Goal: Check status: Check status

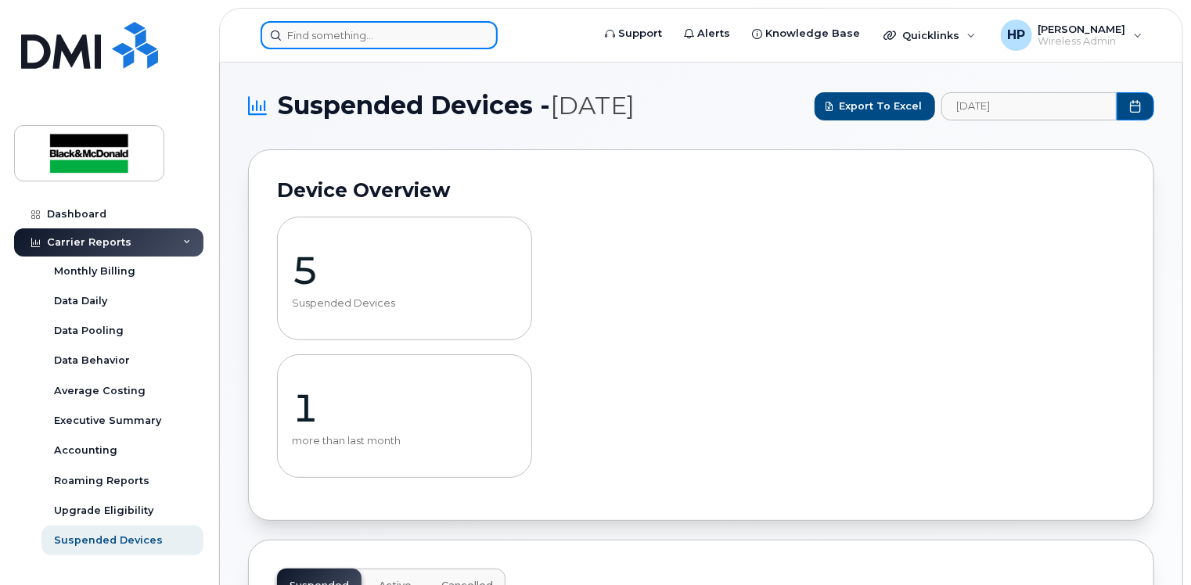
click at [342, 37] on input at bounding box center [378, 35] width 237 height 28
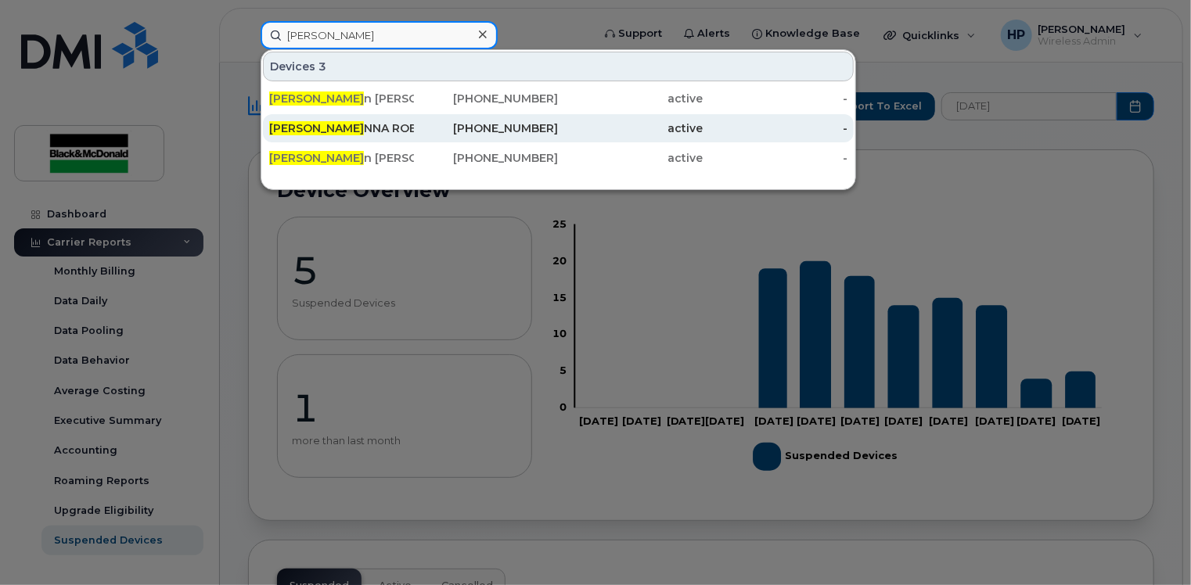
type input "[PERSON_NAME]"
click at [365, 120] on div "[PERSON_NAME]" at bounding box center [341, 128] width 145 height 16
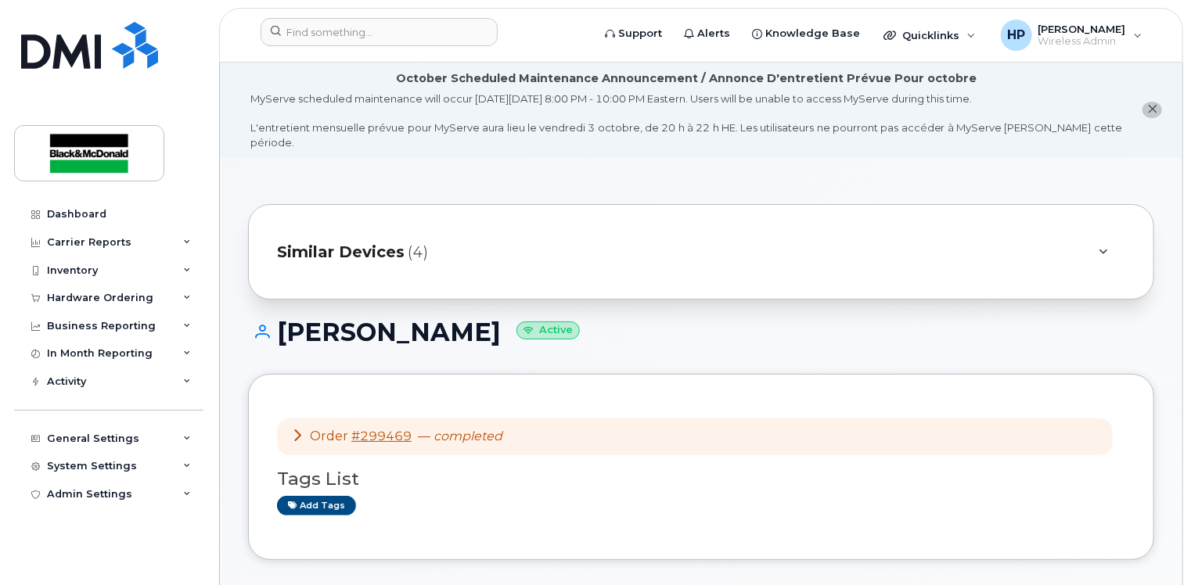
click at [1090, 235] on div at bounding box center [1103, 252] width 44 height 38
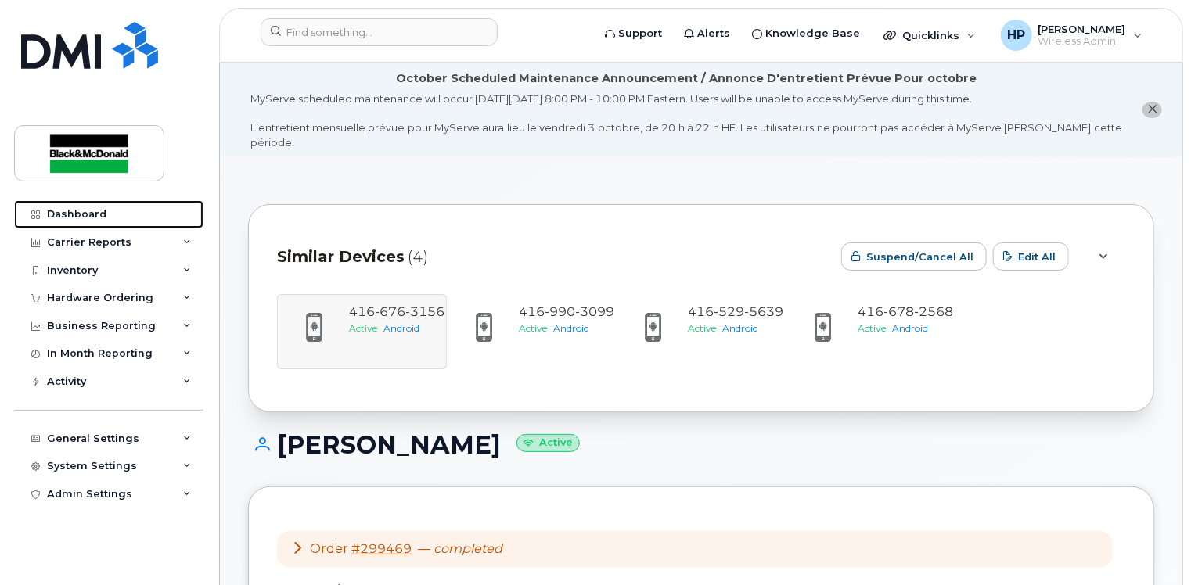
drag, startPoint x: 65, startPoint y: 210, endPoint x: 666, endPoint y: 5, distance: 635.0
click at [66, 209] on div "Dashboard" at bounding box center [76, 214] width 59 height 13
